Goal: Task Accomplishment & Management: Use online tool/utility

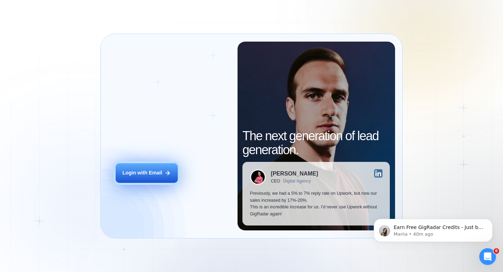
click at [156, 180] on button "Login with Email" at bounding box center [147, 173] width 62 height 20
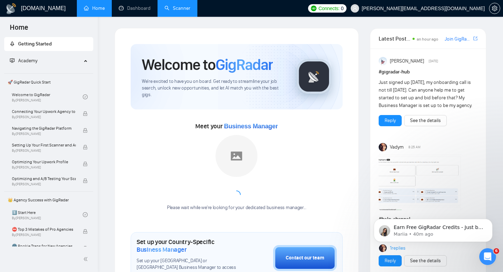
click at [166, 8] on link "Scanner" at bounding box center [178, 8] width 26 height 6
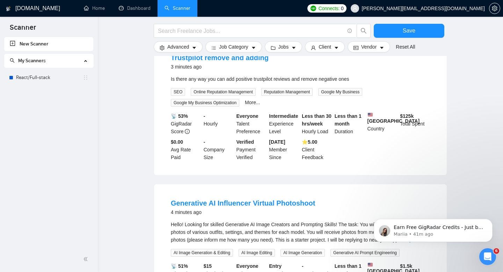
scroll to position [193, 0]
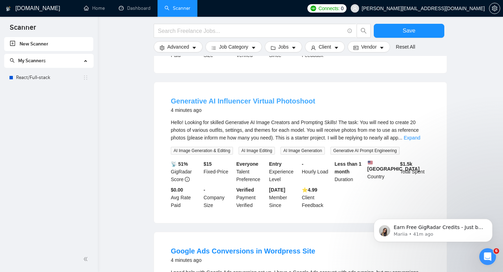
click at [180, 104] on link "Generative AI Influencer Virtual Photoshoot" at bounding box center [243, 101] width 144 height 8
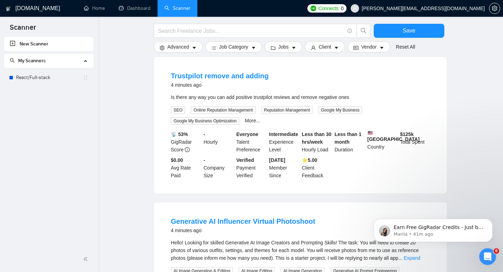
scroll to position [85, 0]
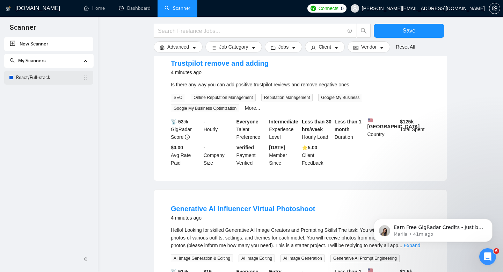
click at [33, 79] on link "React/Full-stack" at bounding box center [49, 78] width 67 height 14
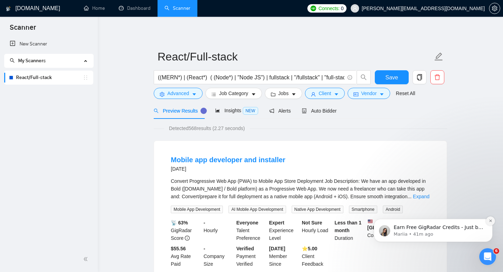
click at [488, 221] on button "Dismiss notification" at bounding box center [490, 220] width 9 height 9
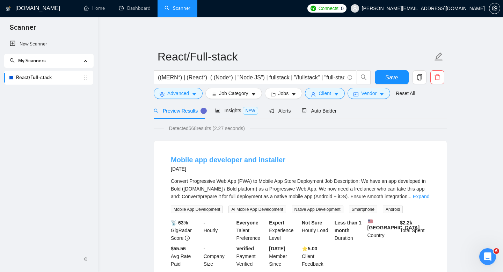
click at [206, 159] on link "Mobile app developer and installer" at bounding box center [228, 160] width 115 height 8
click at [323, 114] on div "Auto Bidder" at bounding box center [319, 111] width 35 height 8
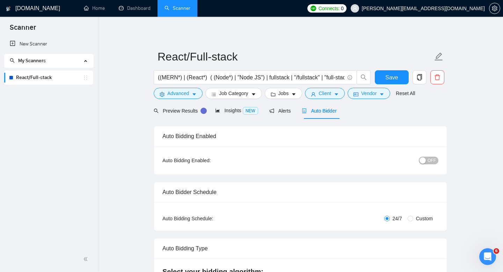
checkbox input "true"
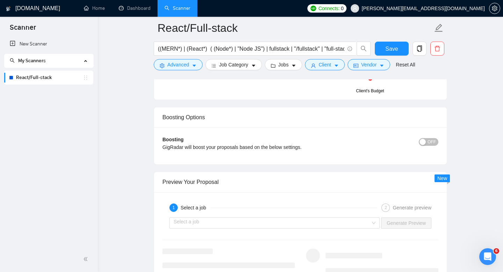
scroll to position [1292, 0]
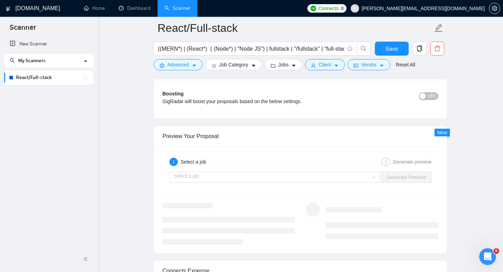
click at [227, 180] on input "search" at bounding box center [272, 177] width 197 height 10
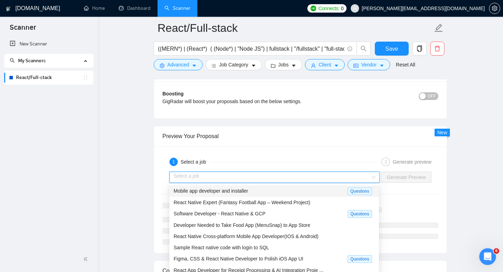
click at [227, 180] on input "search" at bounding box center [272, 177] width 197 height 10
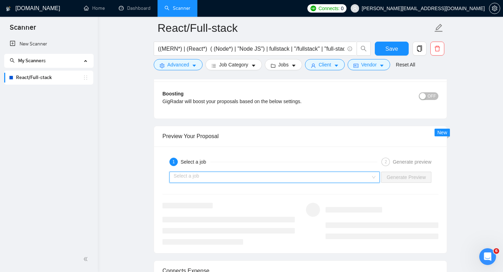
click at [227, 180] on input "search" at bounding box center [272, 177] width 197 height 10
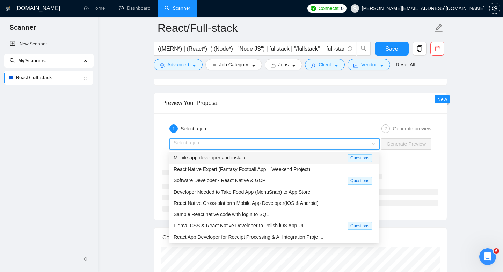
scroll to position [1367, 0]
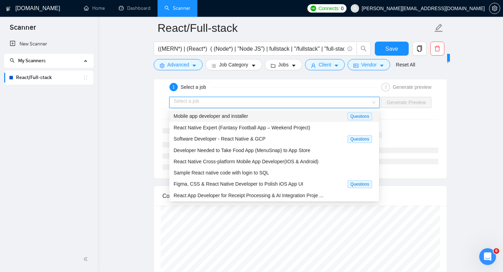
click at [195, 116] on span "Mobile app developer and installer" at bounding box center [211, 116] width 74 height 6
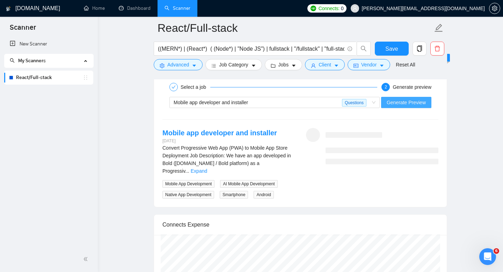
click at [407, 100] on span "Generate Preview" at bounding box center [406, 103] width 39 height 8
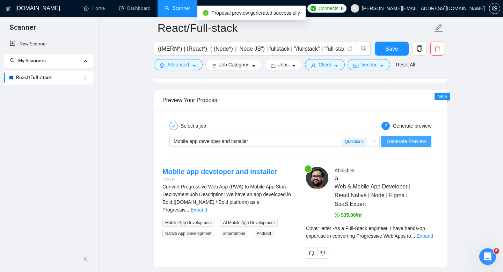
scroll to position [1413, 0]
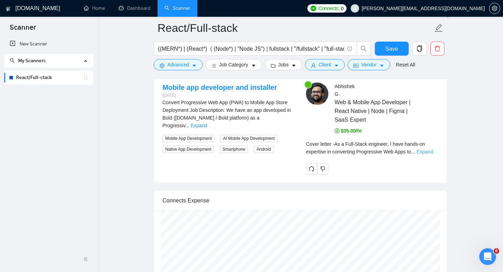
click at [433, 151] on link "Expand" at bounding box center [425, 152] width 16 height 6
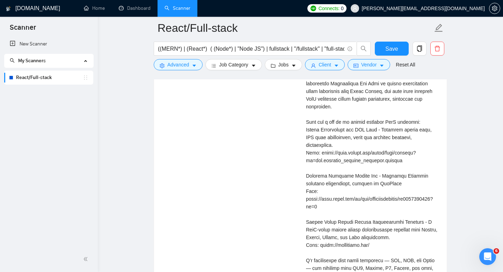
scroll to position [1627, 0]
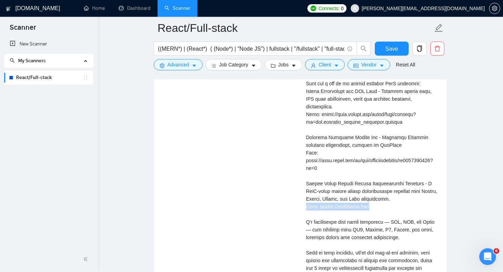
drag, startPoint x: 374, startPoint y: 205, endPoint x: 305, endPoint y: 204, distance: 69.6
click at [305, 204] on div "Abhishek G . Web & Mobile App Developer | React Native | Node | Figma | SaaS Ex…" at bounding box center [373, 118] width 144 height 500
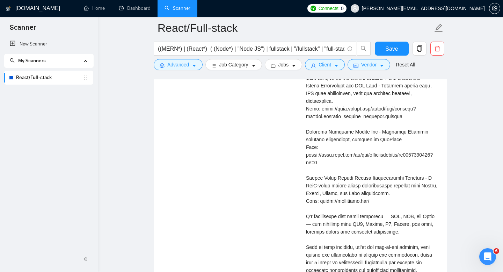
click at [305, 179] on div "Abhishek G . Web & Mobile App Developer | React Native | Node | Figma | SaaS Ex…" at bounding box center [373, 113] width 144 height 500
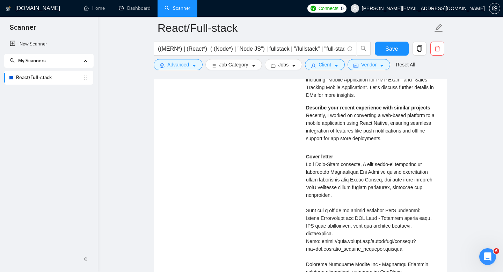
scroll to position [1501, 0]
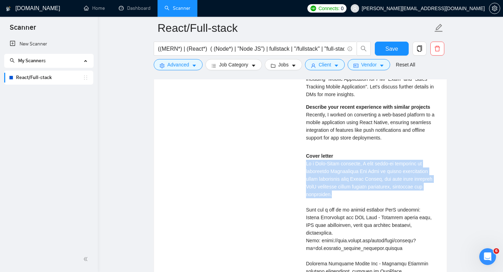
drag, startPoint x: 306, startPoint y: 164, endPoint x: 371, endPoint y: 193, distance: 70.9
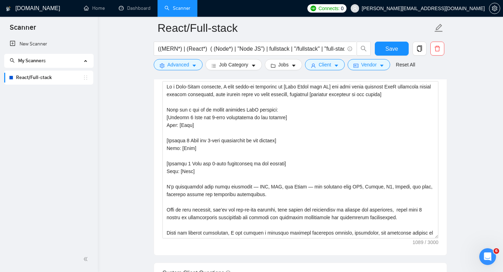
scroll to position [54, 0]
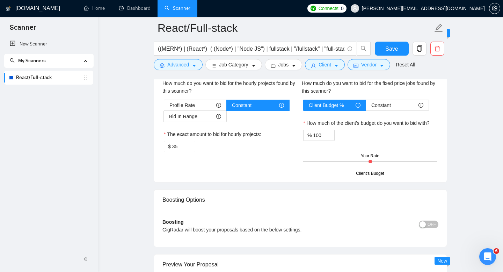
copy div "As a Full-Stack engineer, I have hands-on expertise in converting Progressive W…"
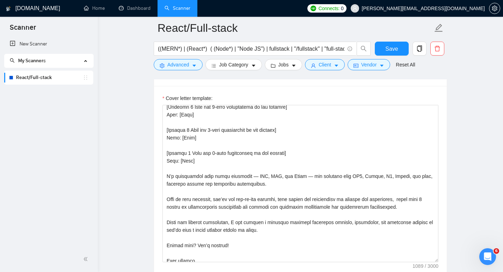
scroll to position [0, 0]
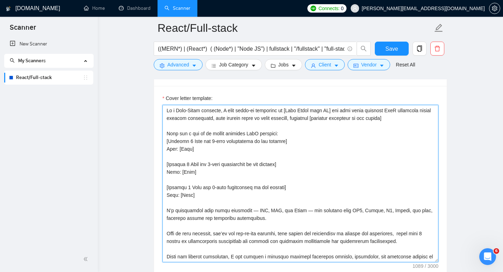
click at [414, 116] on textarea "Cover letter template:" at bounding box center [301, 183] width 276 height 157
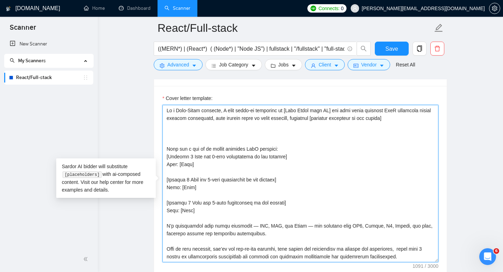
paste textarea "As a Full-Stack engineer, I have hands-on expertise in converting Progressive W…"
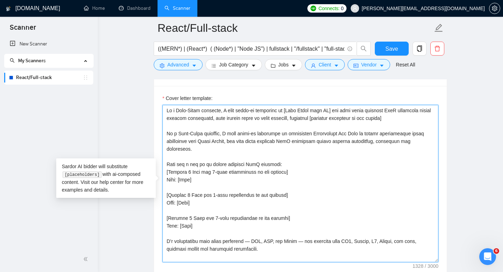
click at [217, 131] on textarea "Cover letter template:" at bounding box center [301, 183] width 276 height 157
drag, startPoint x: 222, startPoint y: 134, endPoint x: 179, endPoint y: 132, distance: 43.0
click at [179, 132] on textarea "Cover letter template:" at bounding box center [301, 183] width 276 height 157
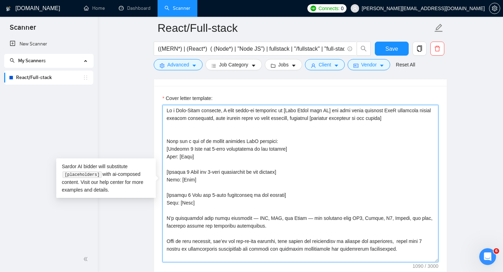
type textarea "As a Full-Stack engineer, I have hands-on expertise in [Tech Stack from JD] and…"
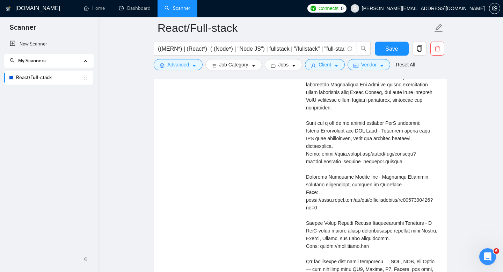
scroll to position [1586, 0]
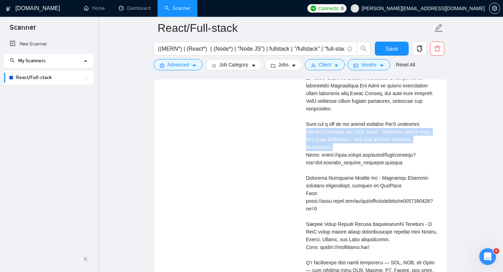
drag, startPoint x: 308, startPoint y: 132, endPoint x: 415, endPoint y: 146, distance: 107.9
click at [415, 146] on div "Cover letter" at bounding box center [372, 227] width 132 height 323
copy div "Mobile Application for PMP Exam - Multiple choice quiz, PMP exam preparation, s…"
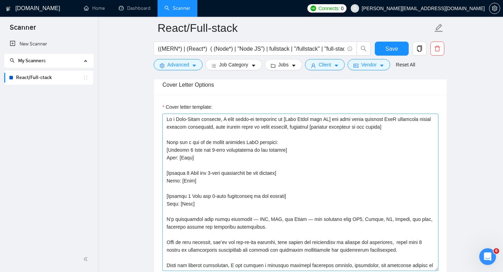
scroll to position [786, 0]
